Goal: Task Accomplishment & Management: Use online tool/utility

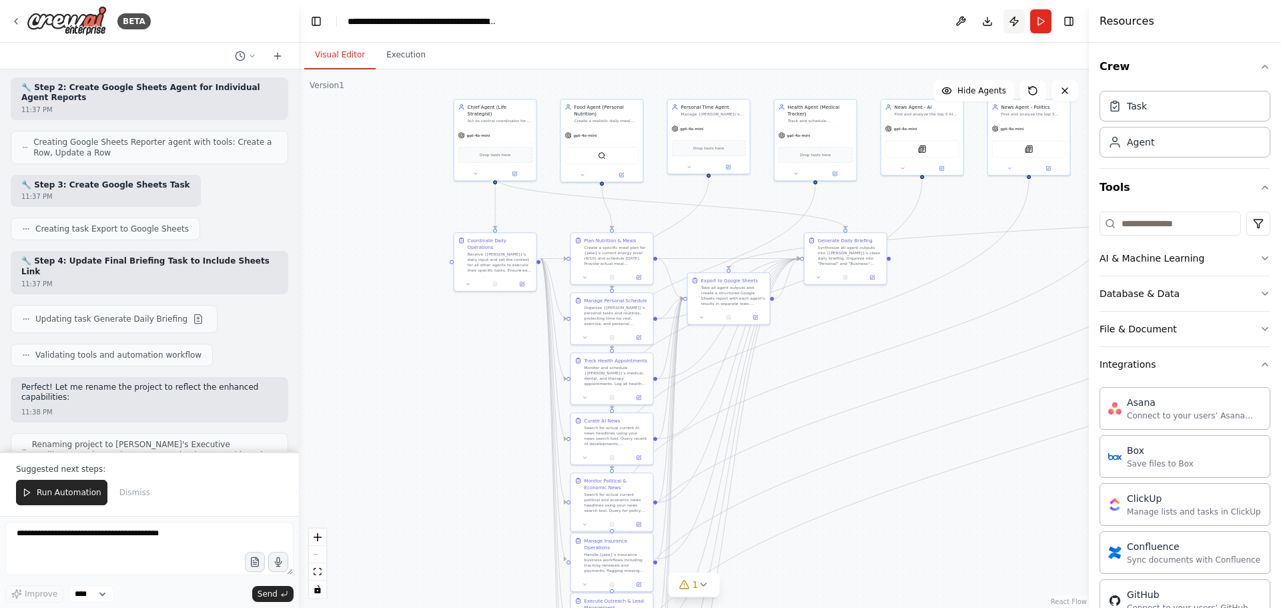
click at [1015, 27] on button "Publish" at bounding box center [1013, 21] width 21 height 24
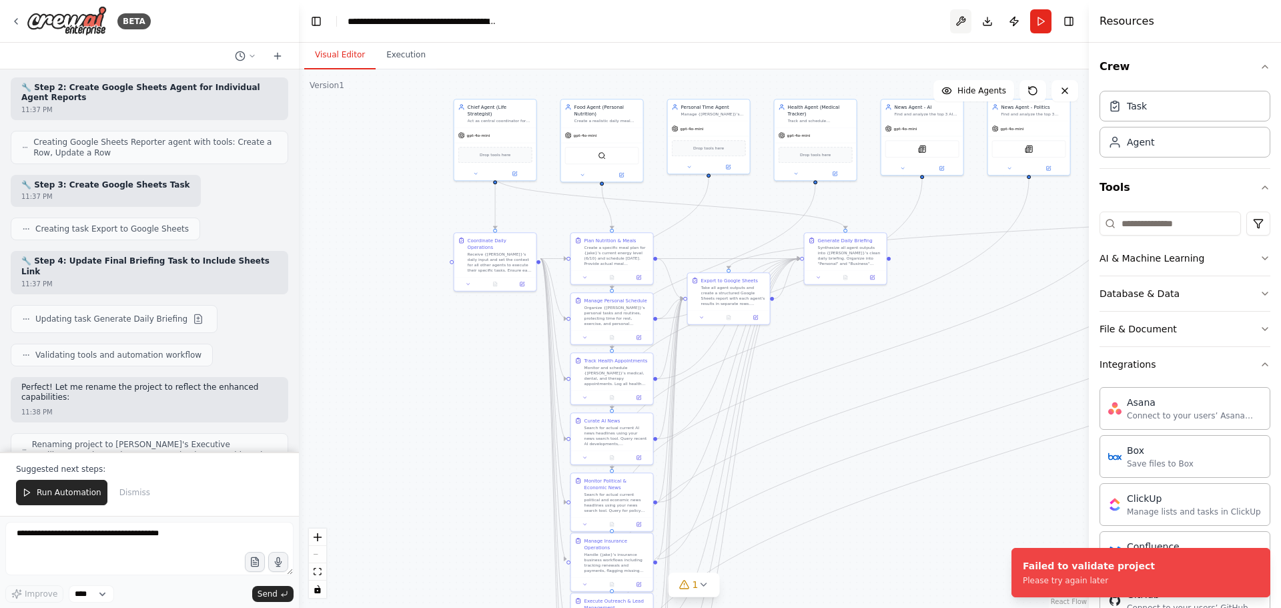
click at [967, 25] on button at bounding box center [960, 21] width 21 height 24
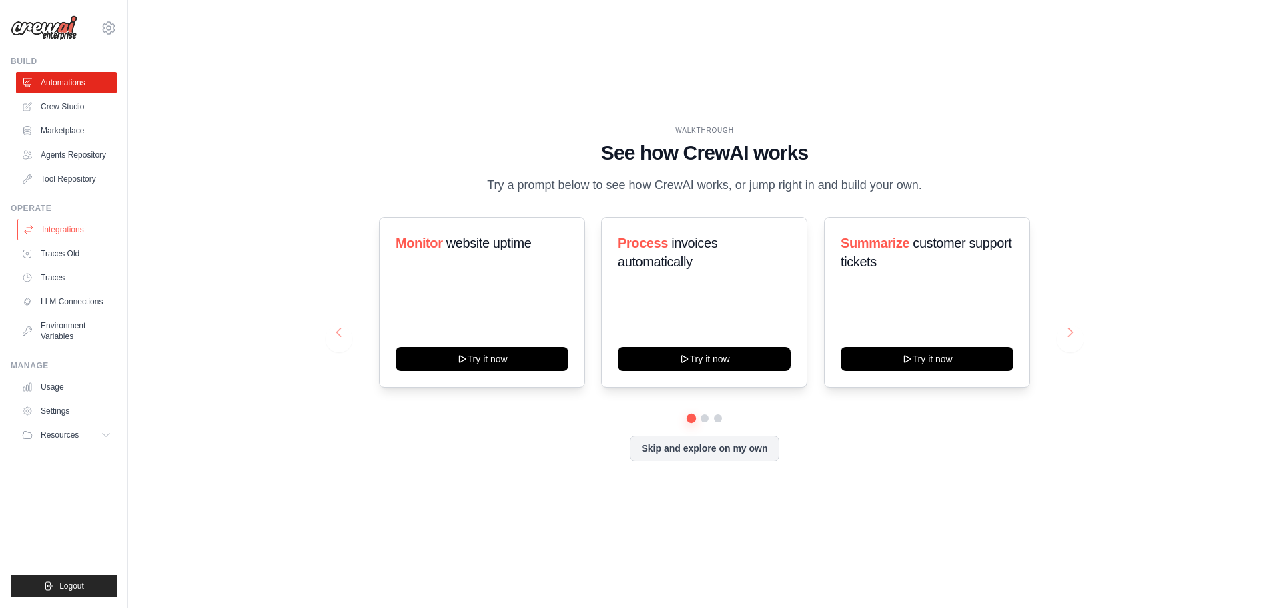
click at [54, 224] on link "Integrations" at bounding box center [67, 229] width 101 height 21
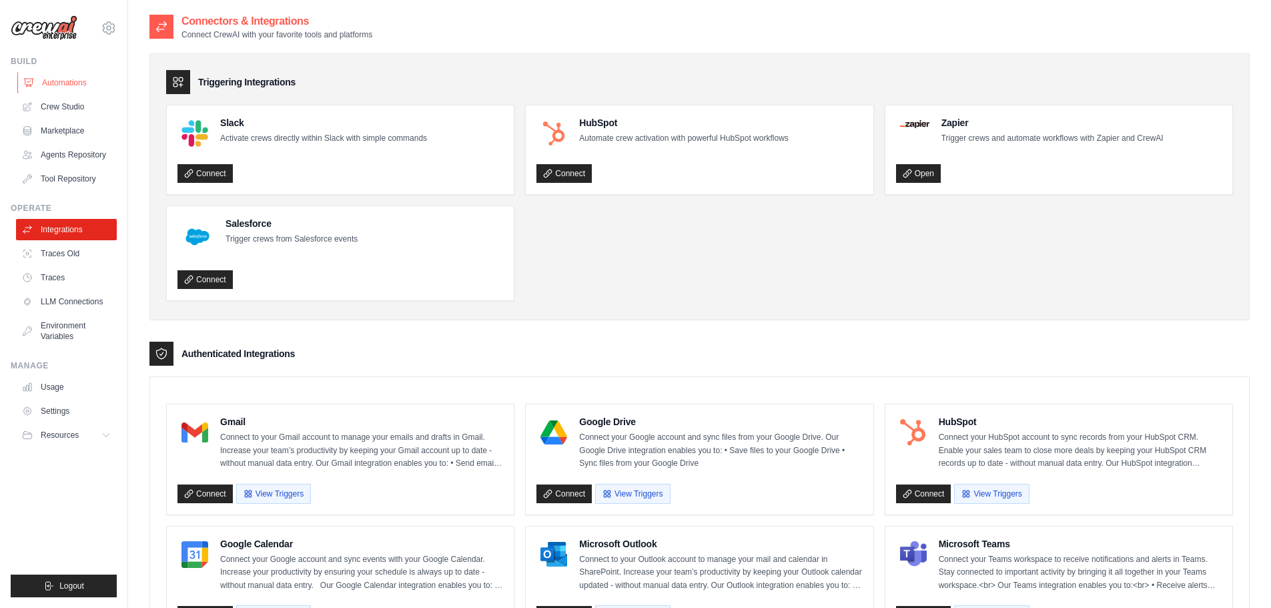
click at [61, 85] on link "Automations" at bounding box center [67, 82] width 101 height 21
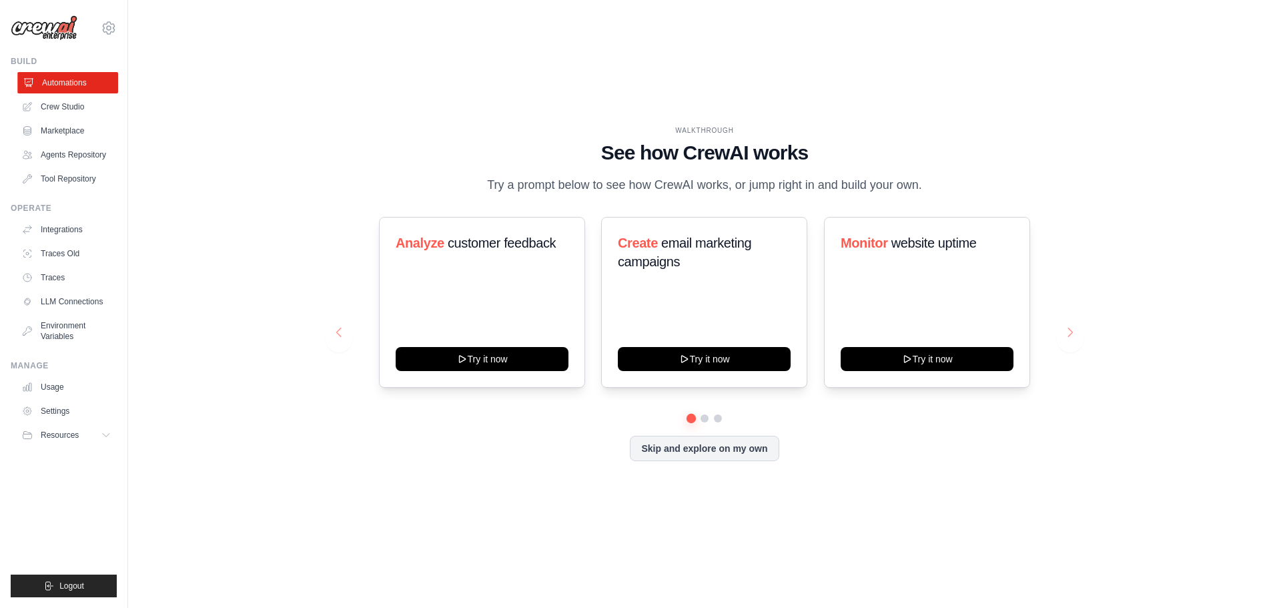
click at [61, 86] on link "Automations" at bounding box center [67, 82] width 101 height 21
click at [58, 100] on link "Crew Studio" at bounding box center [67, 106] width 101 height 21
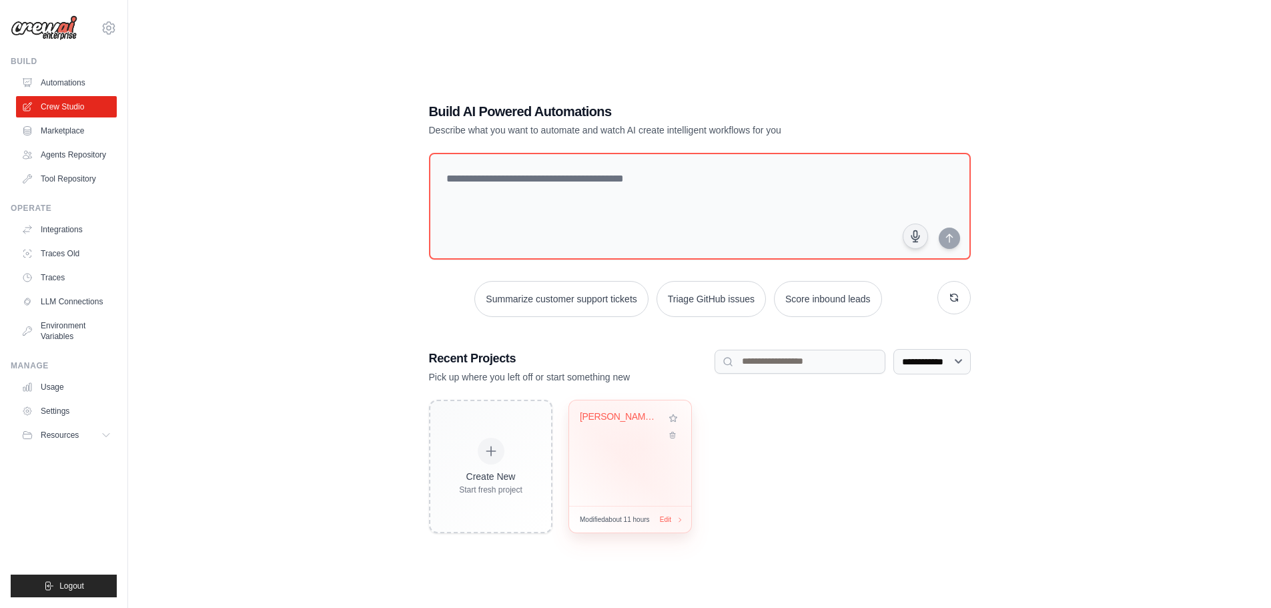
click at [639, 444] on div "Jake's Executive Intelligence Hub -..." at bounding box center [630, 452] width 122 height 105
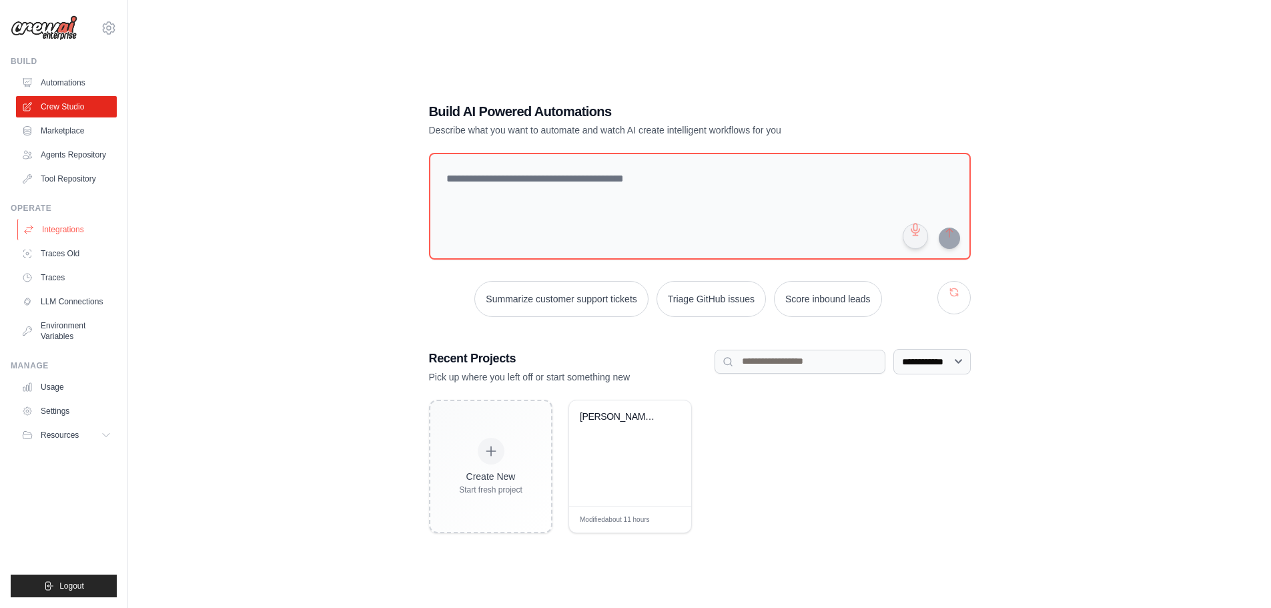
click at [69, 226] on link "Integrations" at bounding box center [67, 229] width 101 height 21
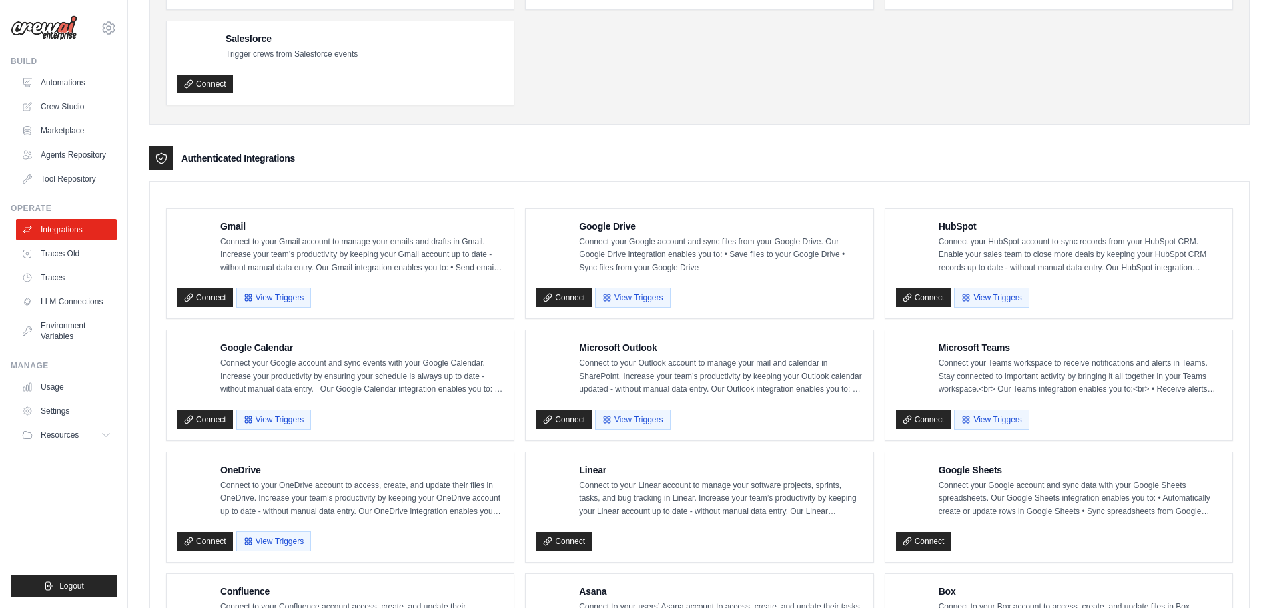
scroll to position [200, 0]
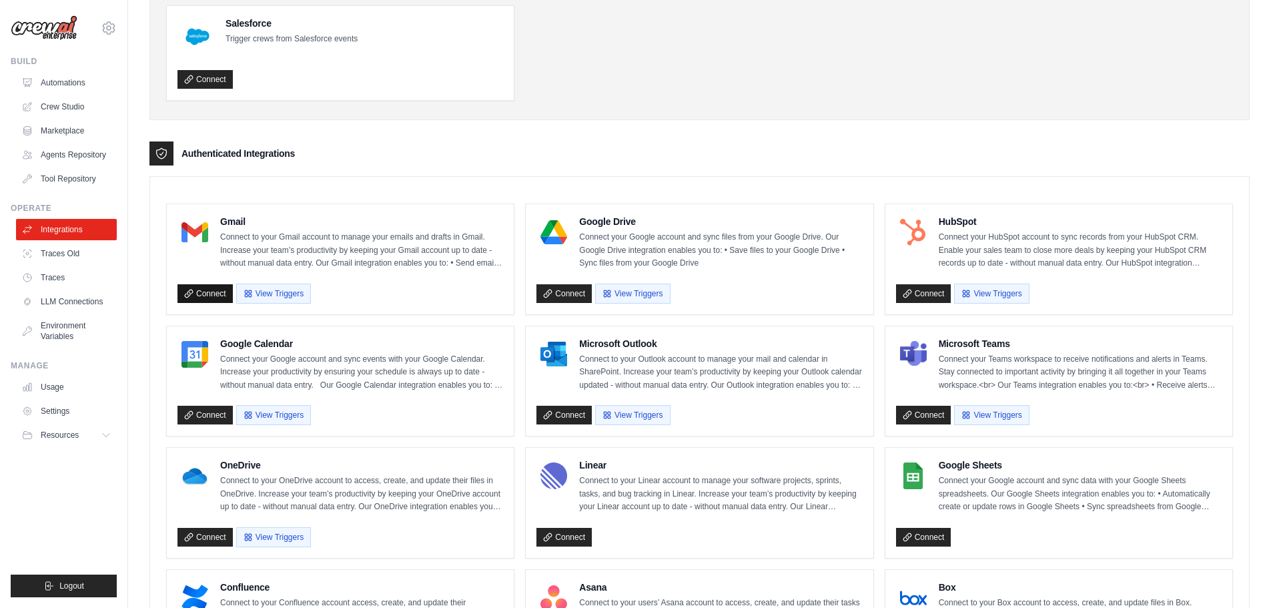
click at [197, 296] on link "Connect" at bounding box center [204, 293] width 55 height 19
drag, startPoint x: 312, startPoint y: 298, endPoint x: 268, endPoint y: 305, distance: 45.3
click at [311, 299] on div "Connect View Triggers" at bounding box center [340, 290] width 326 height 25
click at [268, 305] on div "Gmail Connect to your Gmail account to manage your emails and drafts in Gmail. …" at bounding box center [340, 259] width 347 height 110
click at [283, 288] on button "View Triggers" at bounding box center [273, 293] width 75 height 20
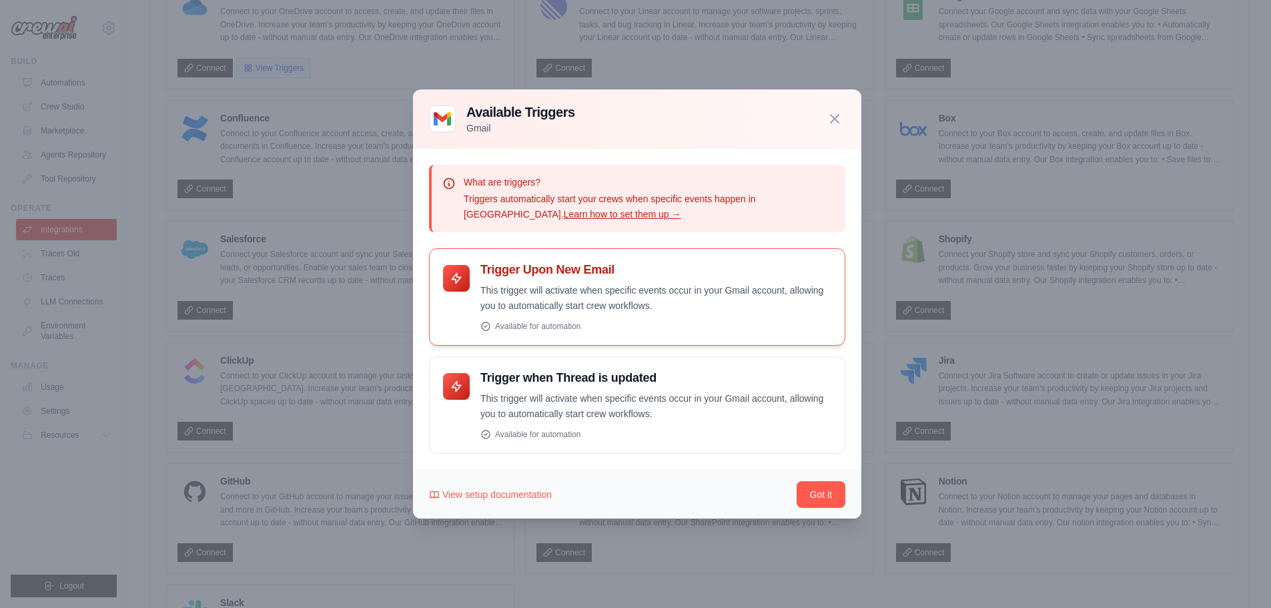
scroll to position [602, 0]
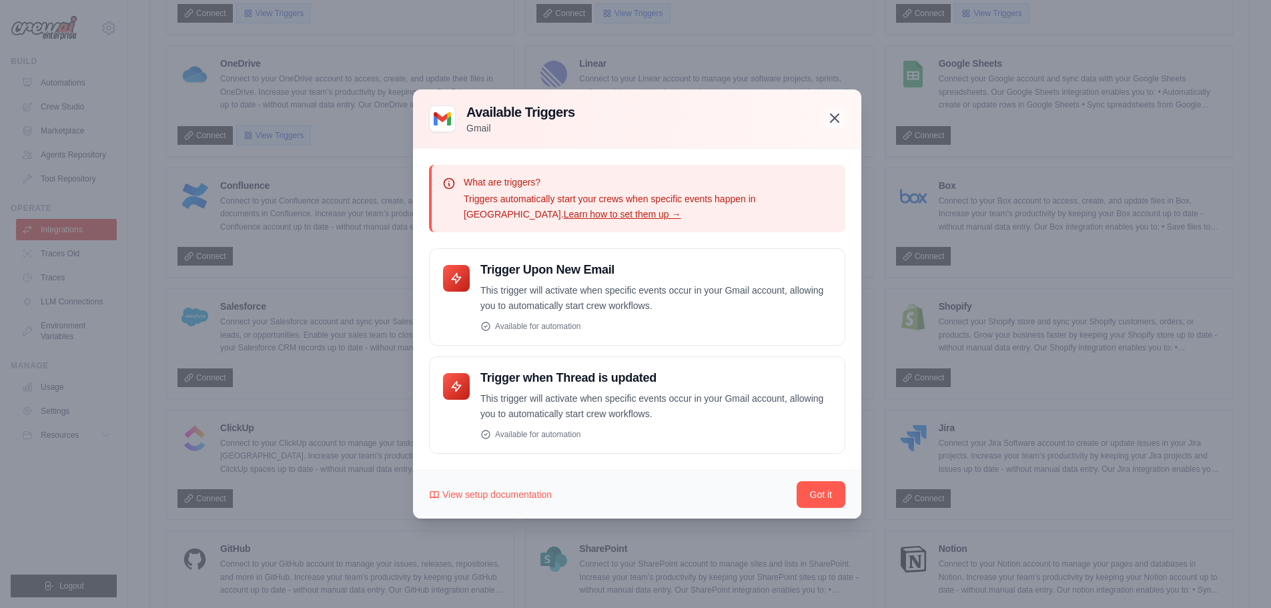
click at [827, 109] on button "button" at bounding box center [834, 117] width 21 height 21
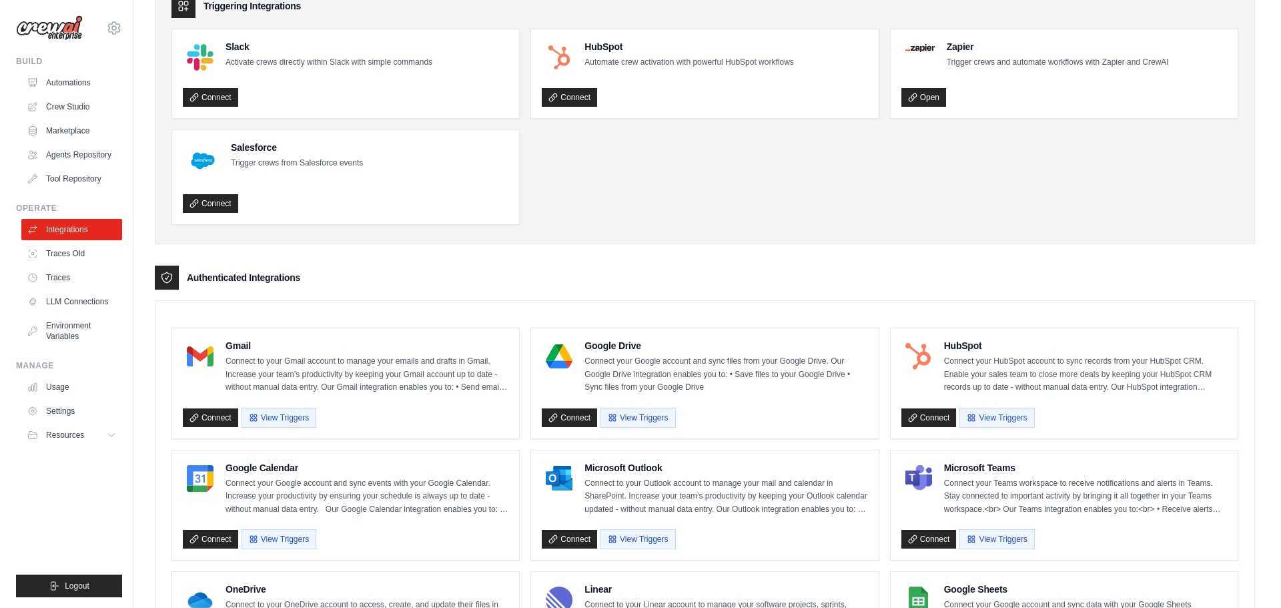
scroll to position [0, 0]
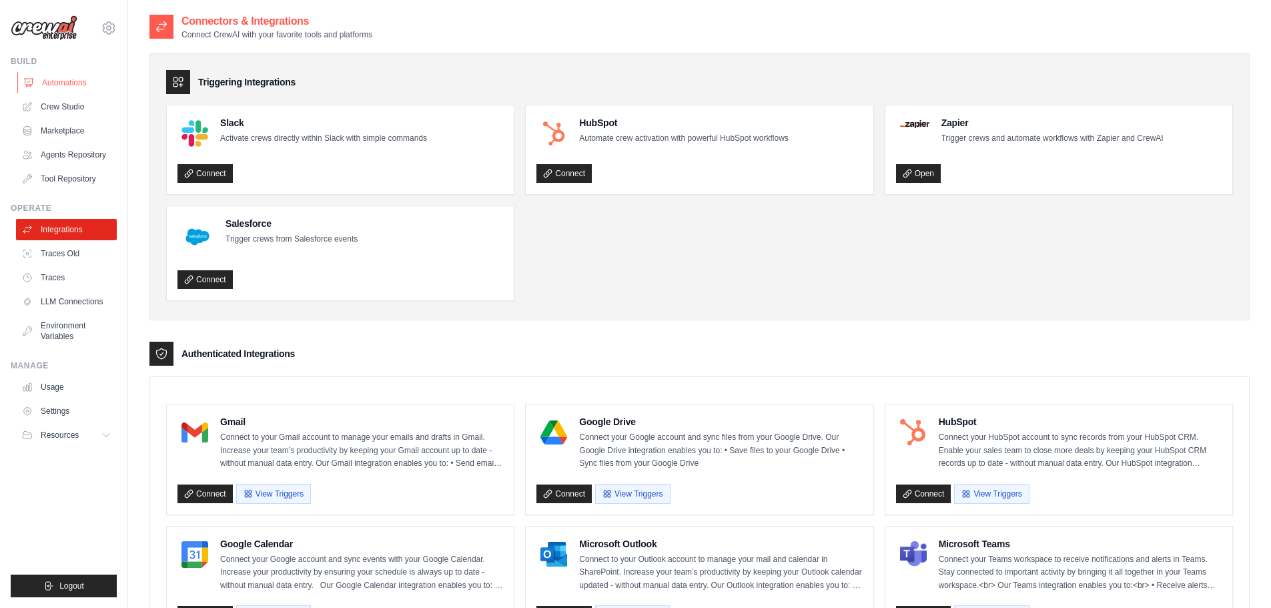
click at [70, 91] on link "Automations" at bounding box center [67, 82] width 101 height 21
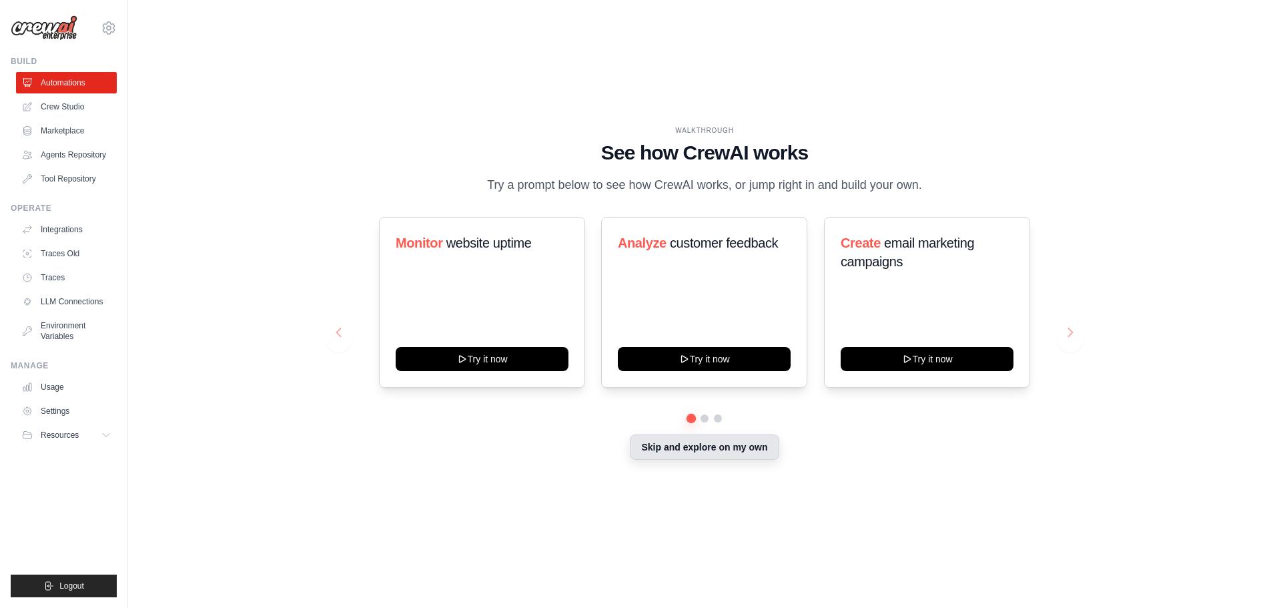
click at [672, 455] on button "Skip and explore on my own" at bounding box center [704, 446] width 149 height 25
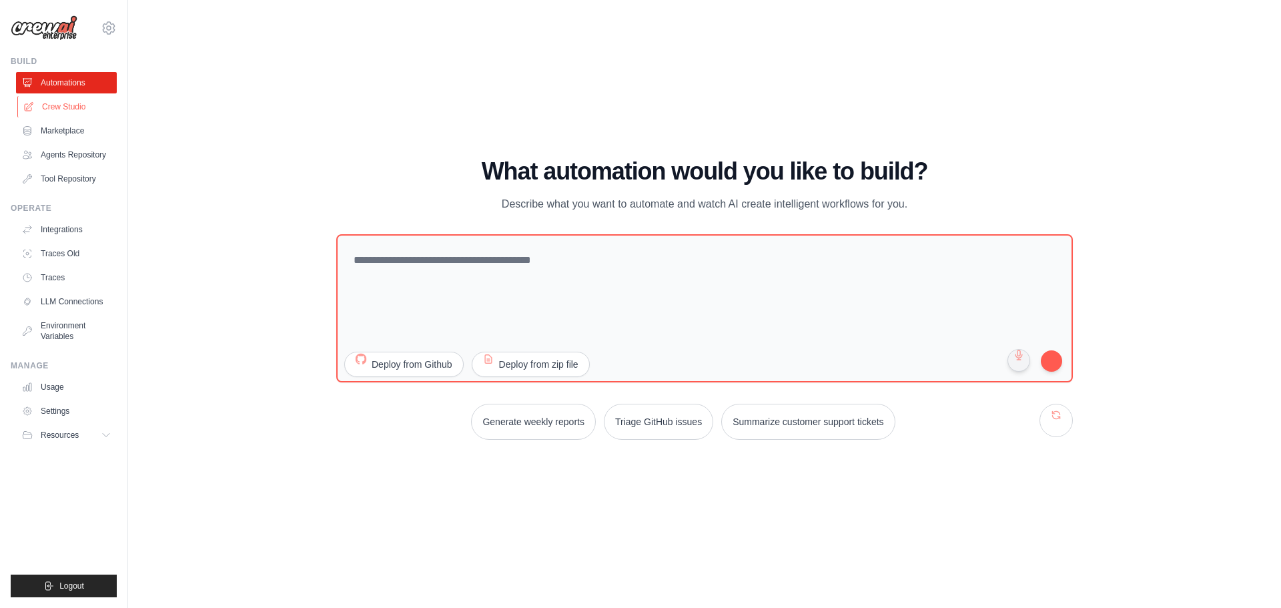
click at [66, 111] on link "Crew Studio" at bounding box center [67, 106] width 101 height 21
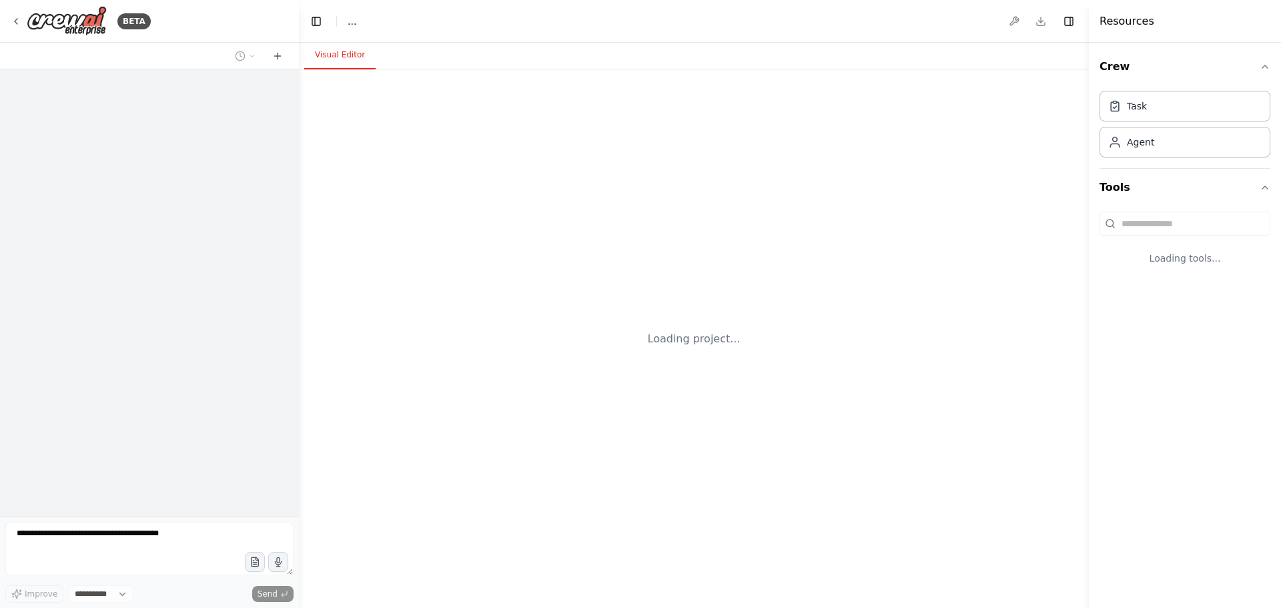
select select "****"
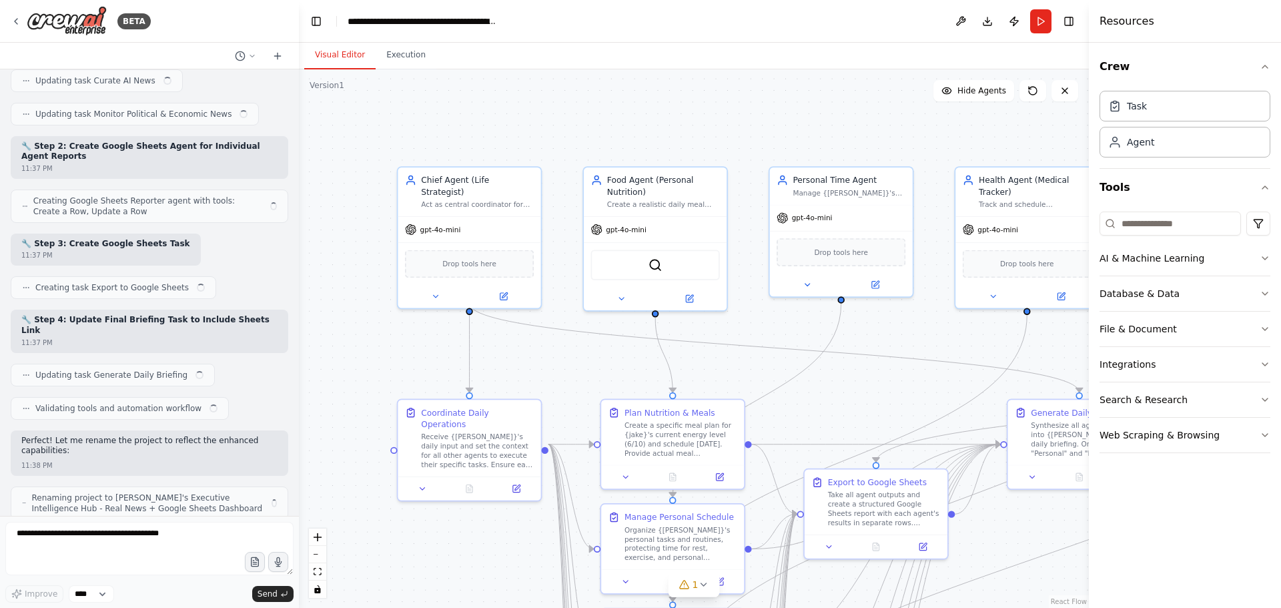
scroll to position [9626, 0]
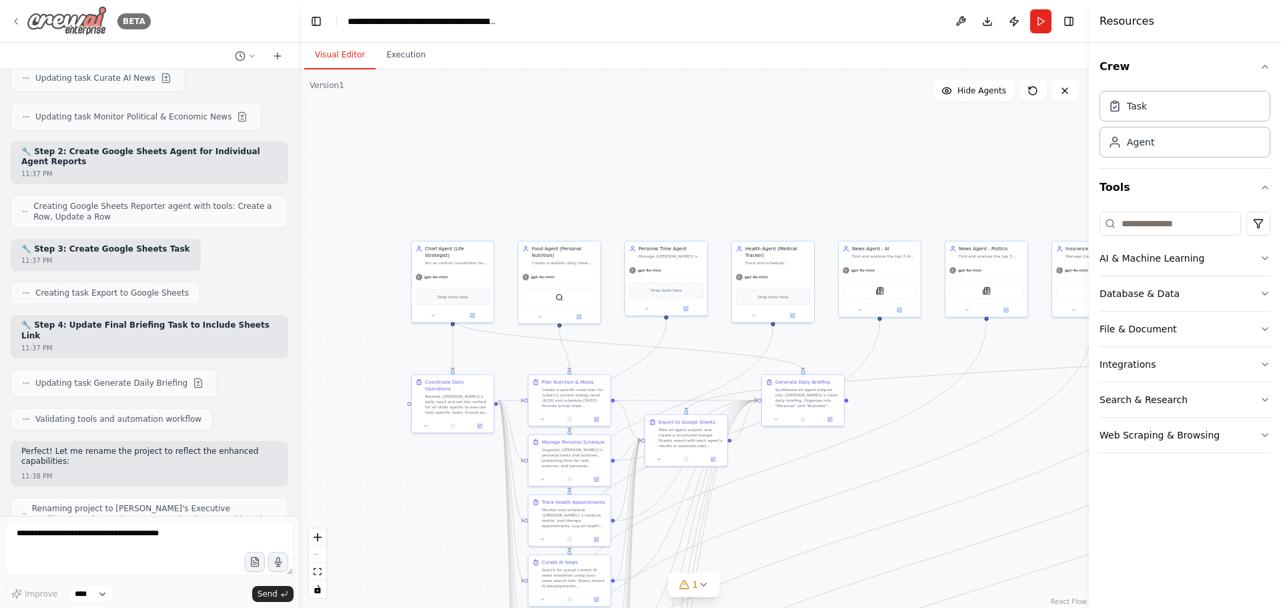
click at [15, 18] on icon at bounding box center [16, 21] width 11 height 11
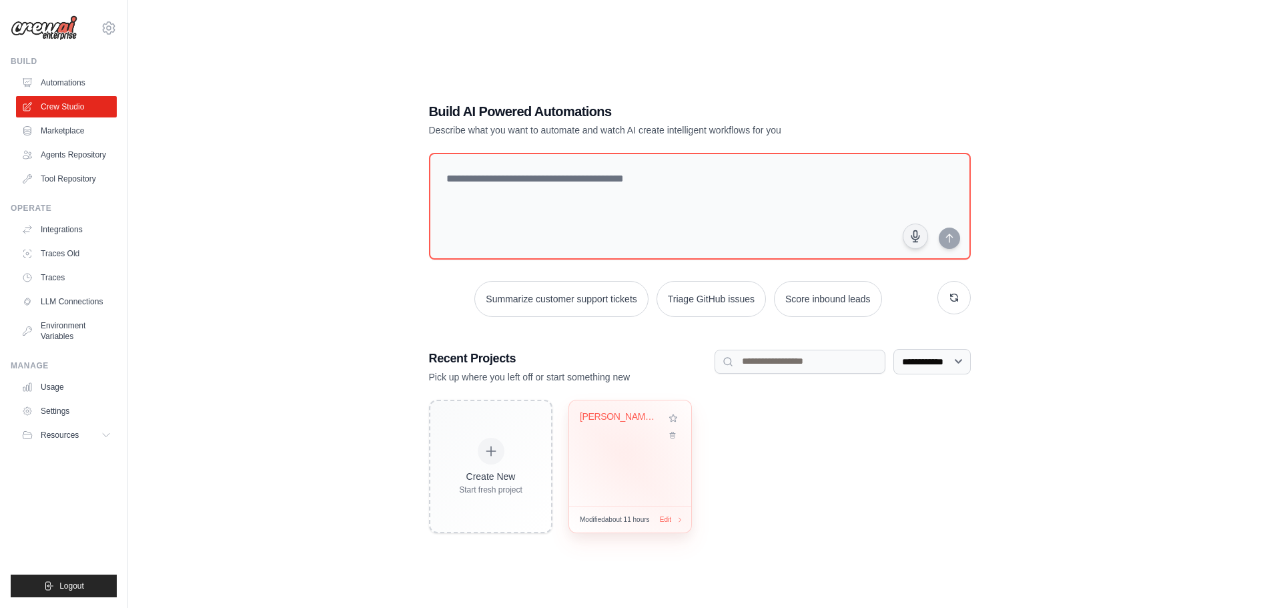
click at [629, 450] on div "[PERSON_NAME]'s Executive Intelligence Hub -..." at bounding box center [630, 452] width 122 height 105
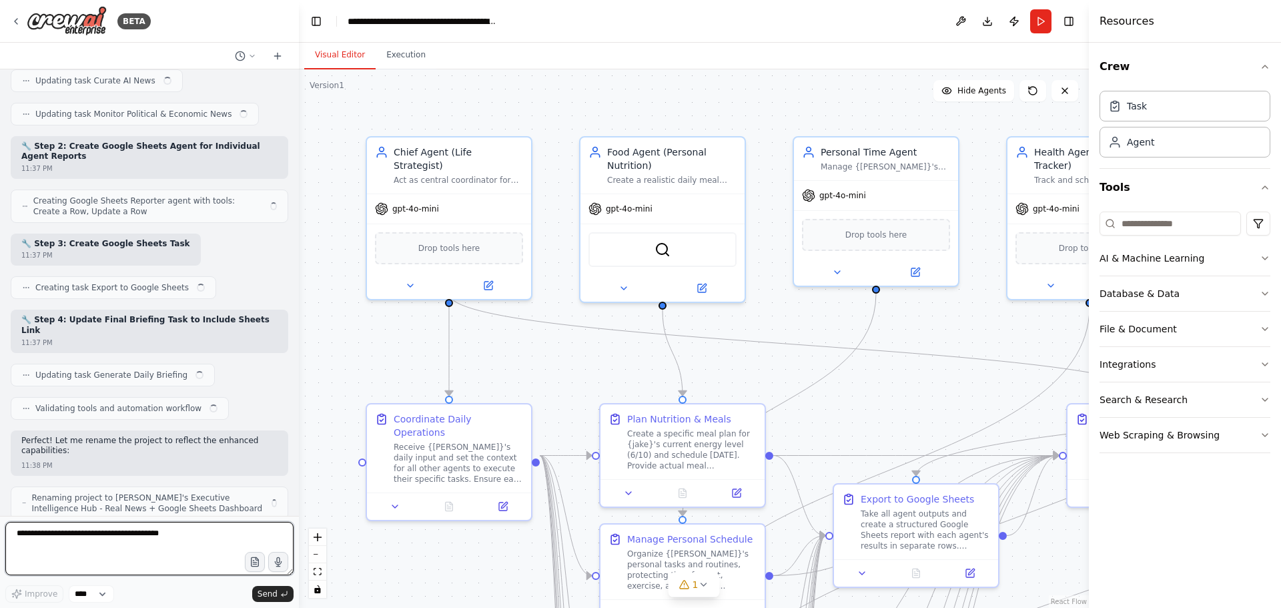
click at [125, 536] on textarea at bounding box center [149, 548] width 288 height 53
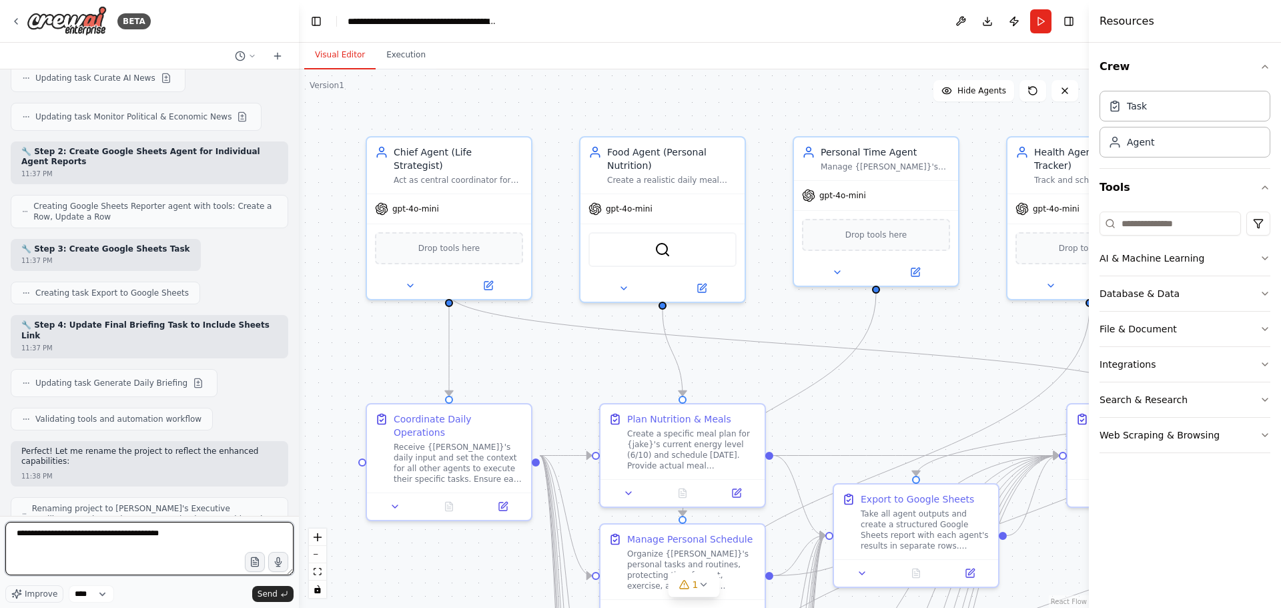
type textarea "**********"
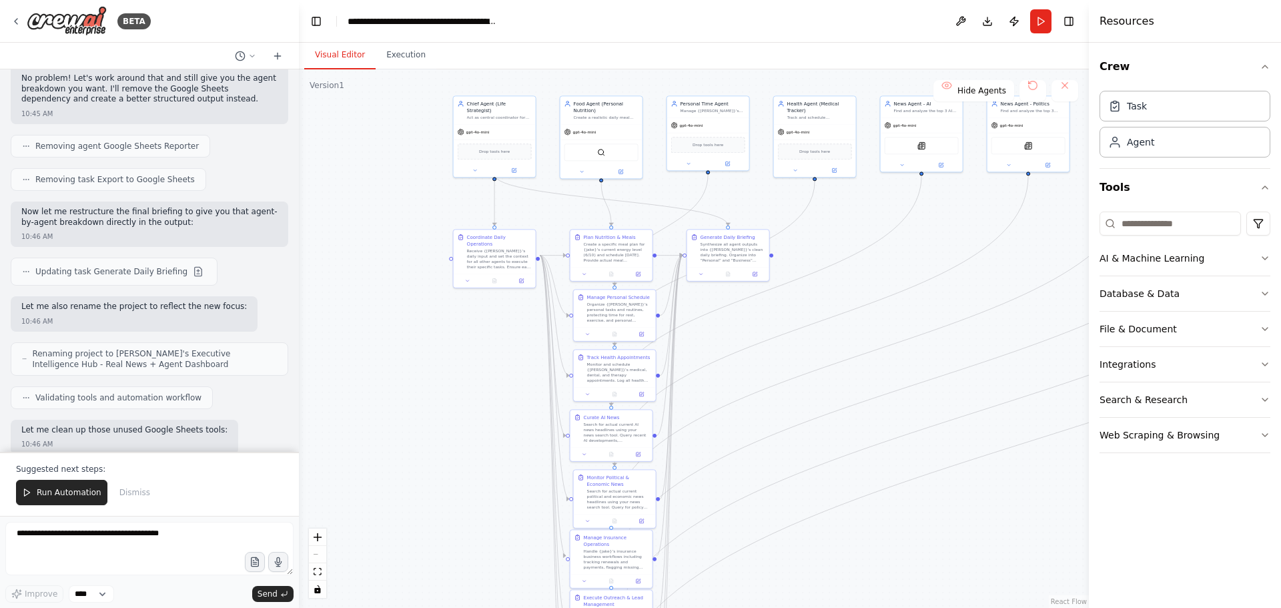
scroll to position [10604, 0]
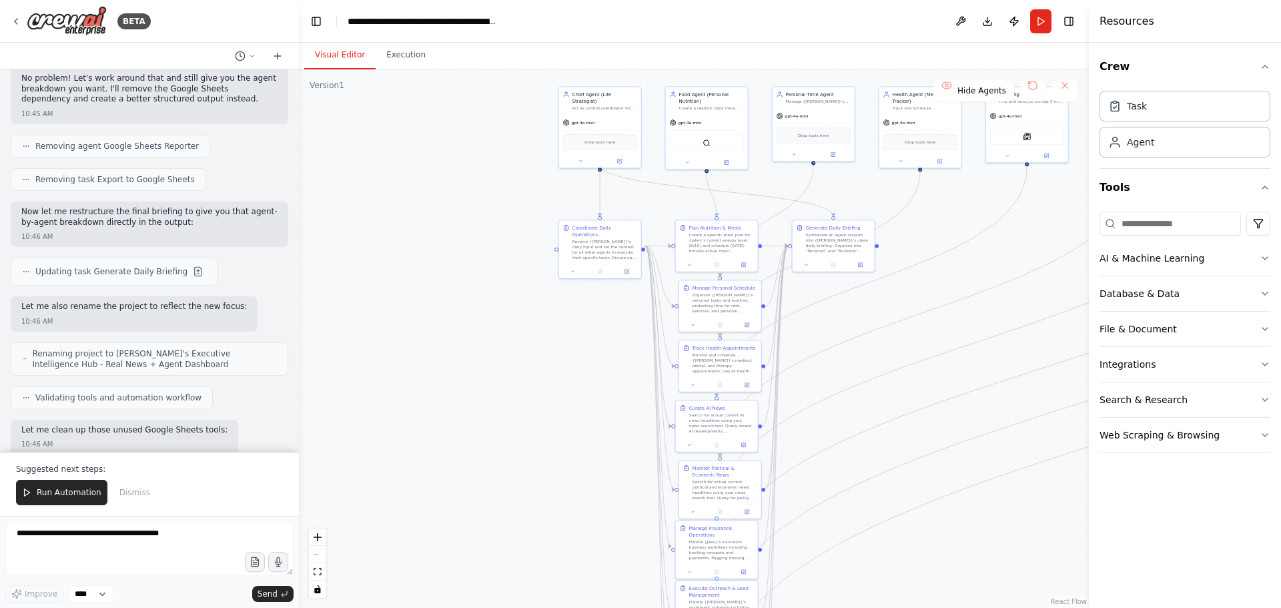
drag, startPoint x: 530, startPoint y: 460, endPoint x: 586, endPoint y: 361, distance: 113.5
click at [586, 361] on div ".deletable-edge-delete-btn { width: 20px; height: 20px; border: 0px solid #ffff…" at bounding box center [694, 338] width 790 height 538
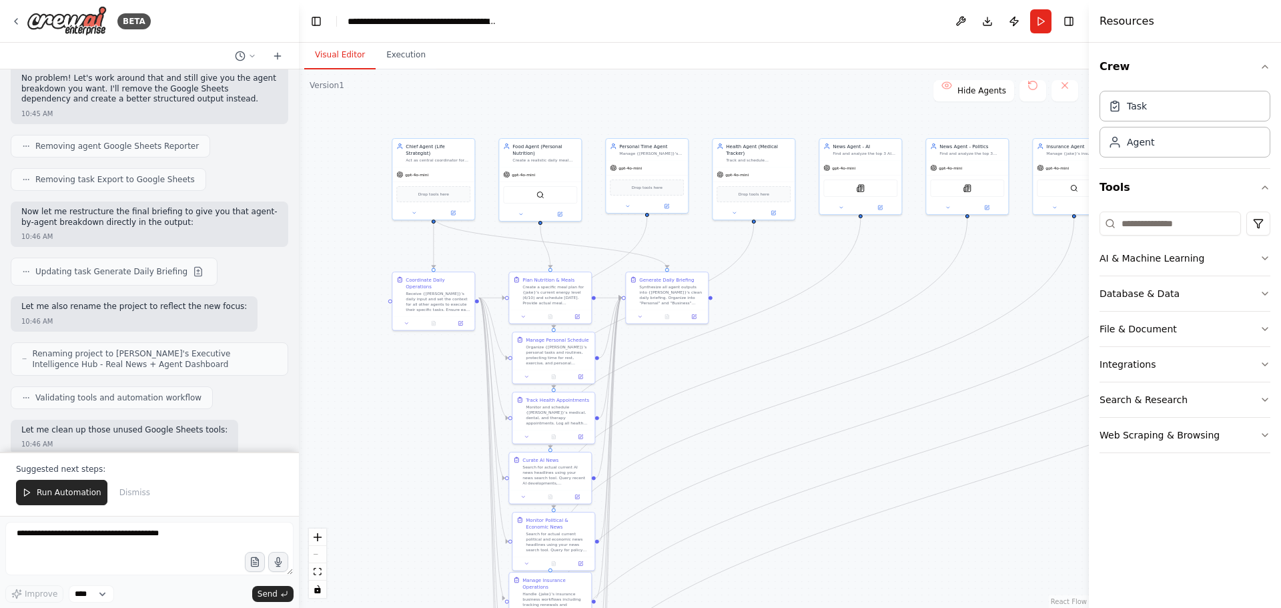
drag, startPoint x: 526, startPoint y: 341, endPoint x: 370, endPoint y: 394, distance: 165.6
click at [370, 394] on div ".deletable-edge-delete-btn { width: 20px; height: 20px; border: 0px solid #ffff…" at bounding box center [694, 338] width 790 height 538
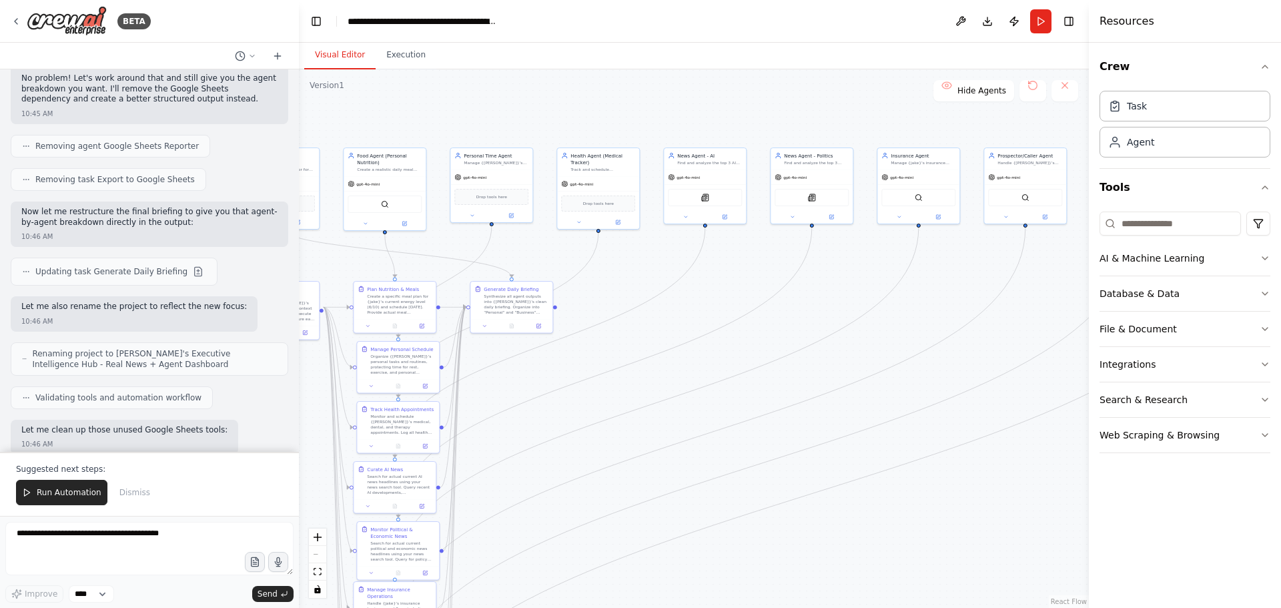
drag, startPoint x: 991, startPoint y: 341, endPoint x: 867, endPoint y: 355, distance: 124.9
click at [866, 355] on div ".deletable-edge-delete-btn { width: 20px; height: 20px; border: 0px solid #ffff…" at bounding box center [694, 338] width 790 height 538
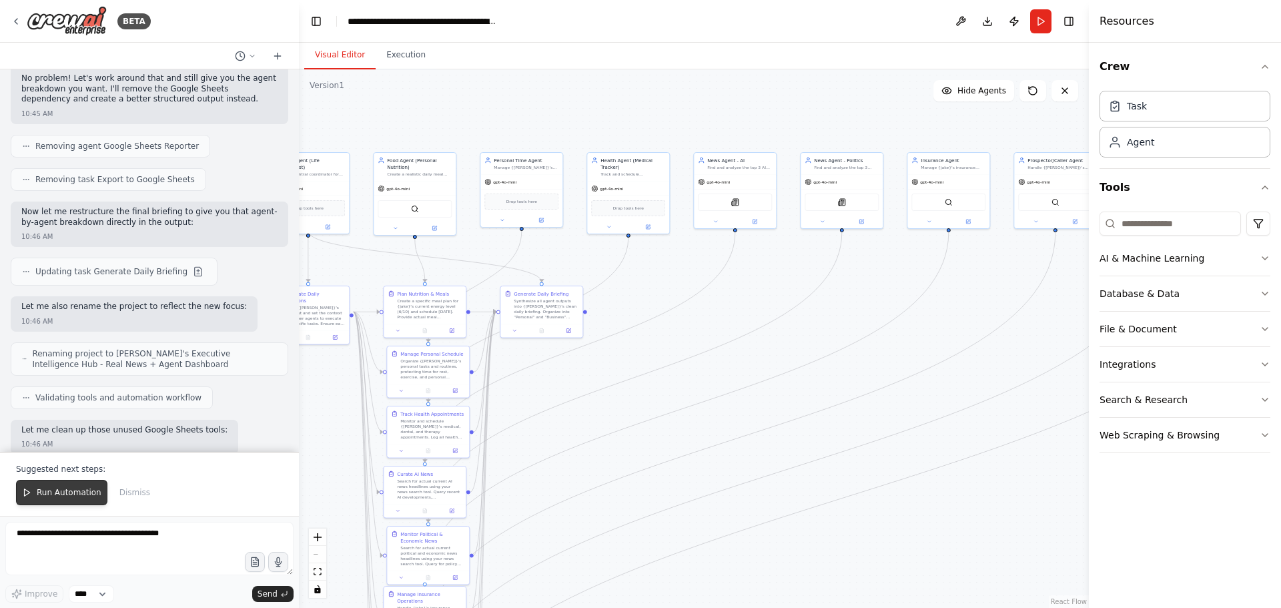
click at [49, 502] on button "Run Automation" at bounding box center [61, 492] width 91 height 25
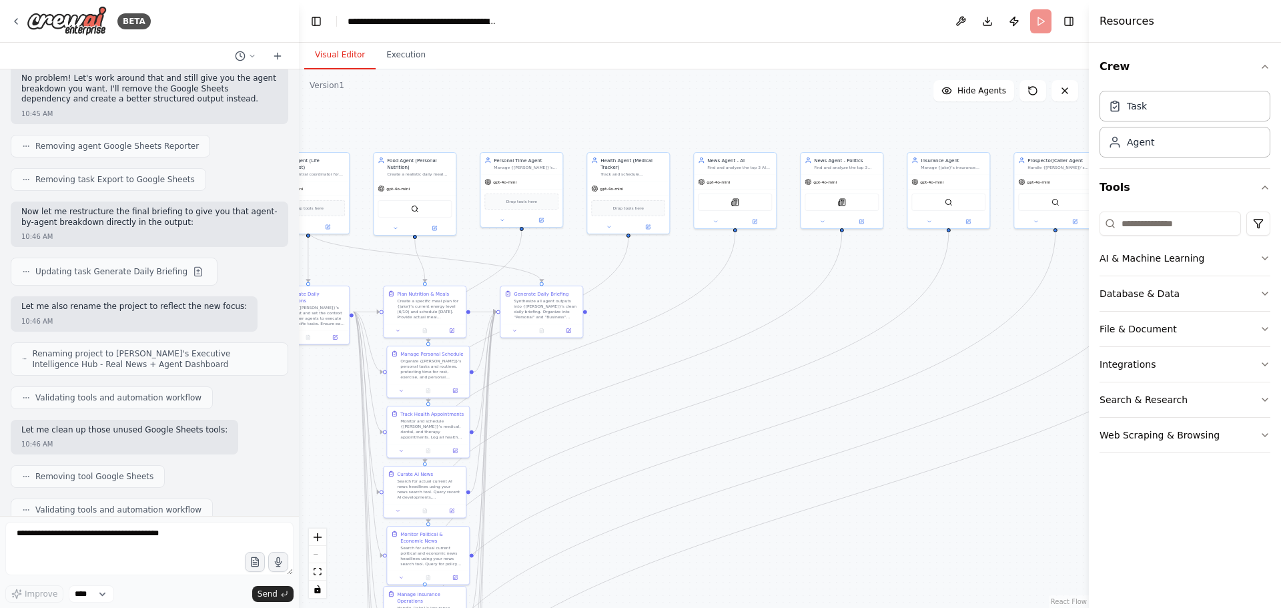
scroll to position [10540, 0]
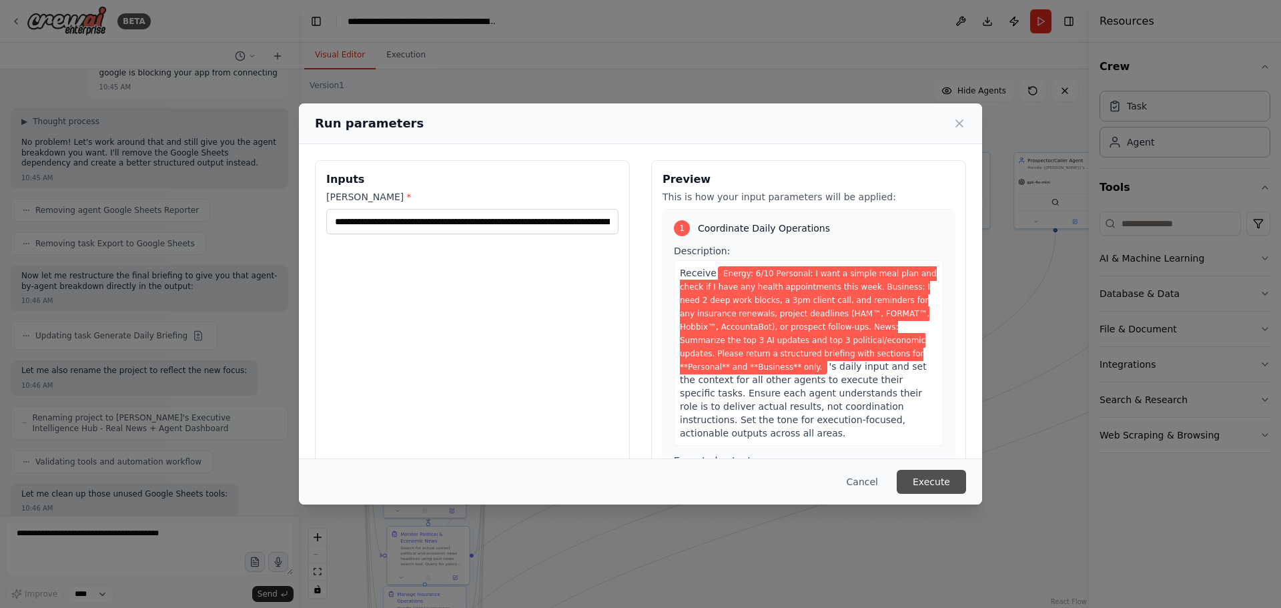
click at [949, 485] on button "Execute" at bounding box center [931, 482] width 69 height 24
